Goal: Find specific page/section: Find specific page/section

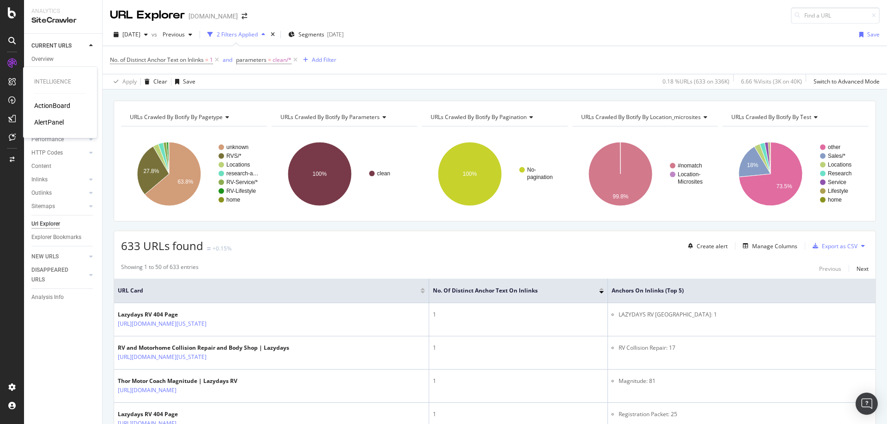
click at [43, 120] on div "AlertPanel" at bounding box center [49, 122] width 30 height 9
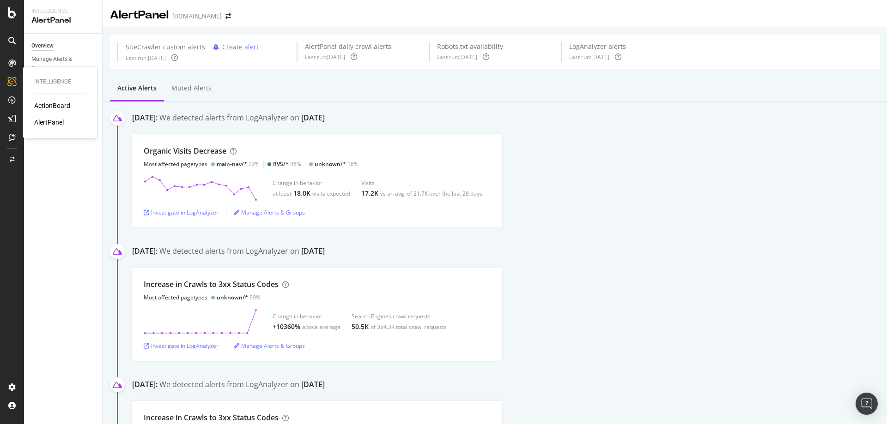
click at [54, 105] on div "ActionBoard" at bounding box center [52, 105] width 36 height 9
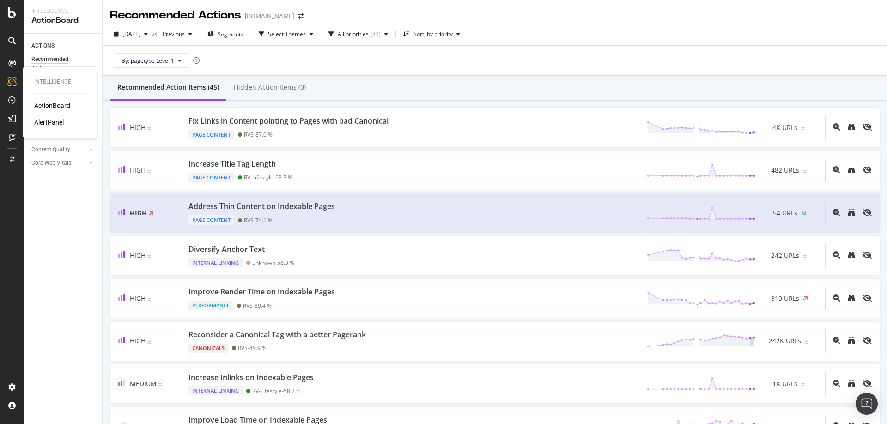
click at [54, 124] on div "AlertPanel" at bounding box center [49, 122] width 30 height 9
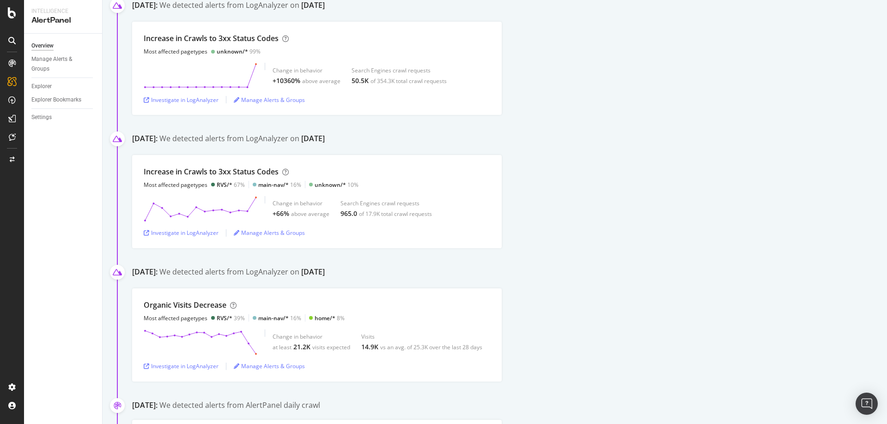
scroll to position [308, 0]
